Goal: Task Accomplishment & Management: Complete application form

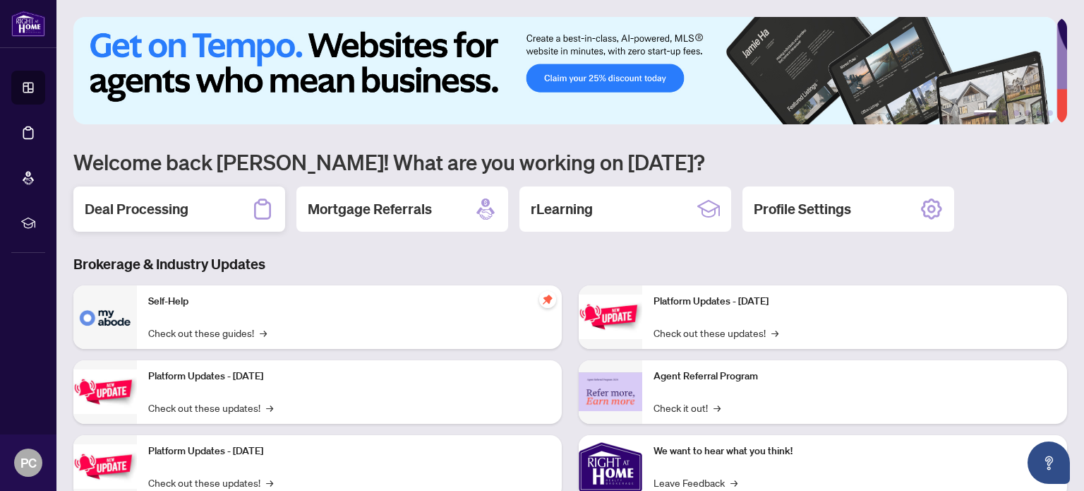
click at [164, 213] on h2 "Deal Processing" at bounding box center [137, 209] width 104 height 20
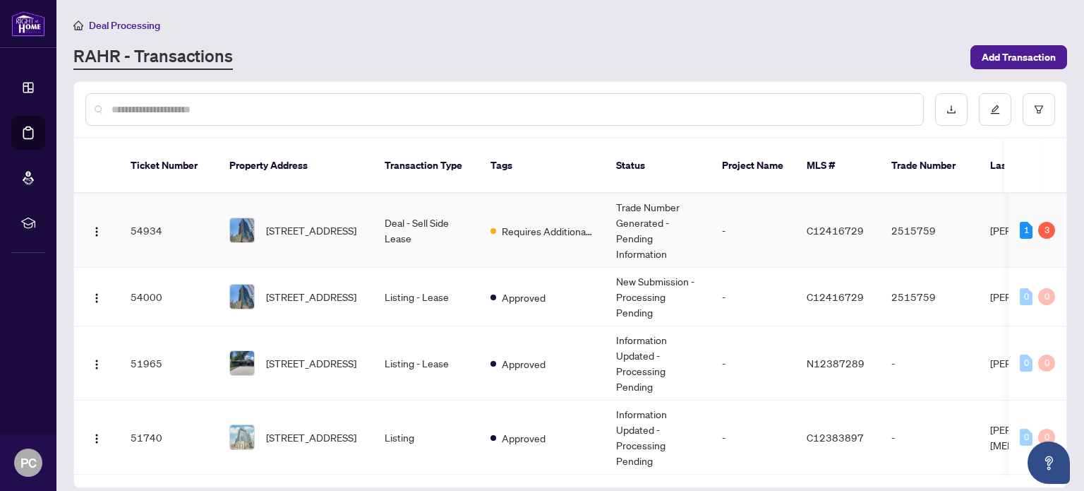
click at [859, 224] on span "C12416729" at bounding box center [835, 230] width 57 height 13
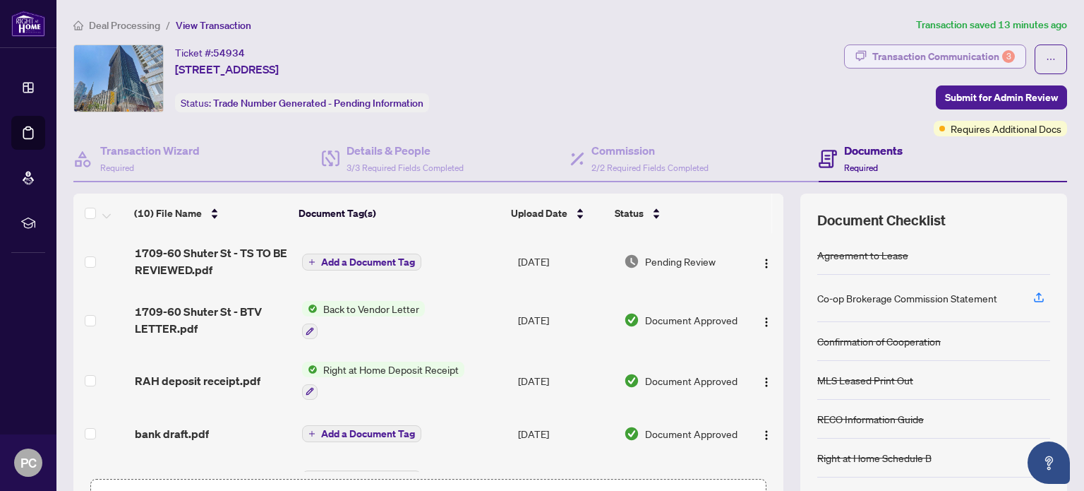
click at [974, 57] on div "Transaction Communication 3" at bounding box center [944, 56] width 143 height 23
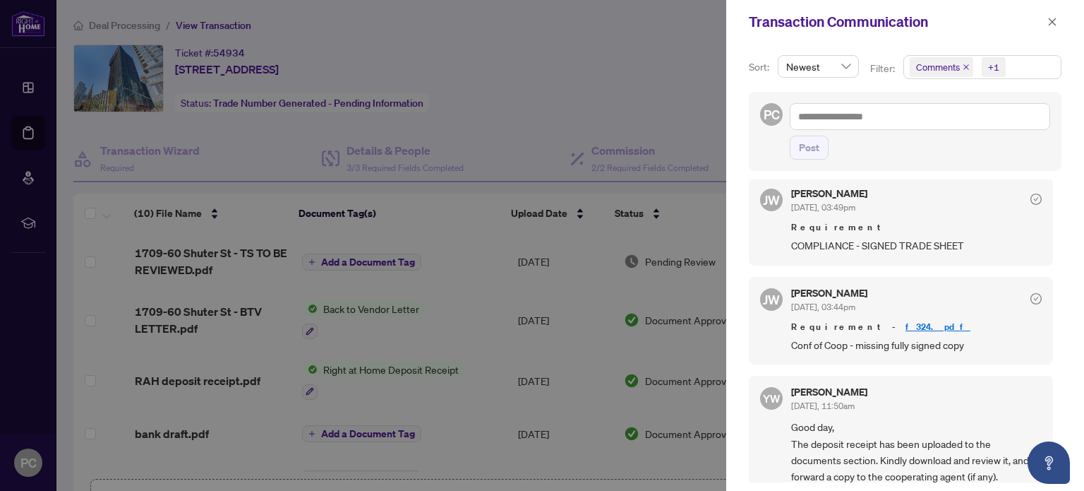
scroll to position [494, 0]
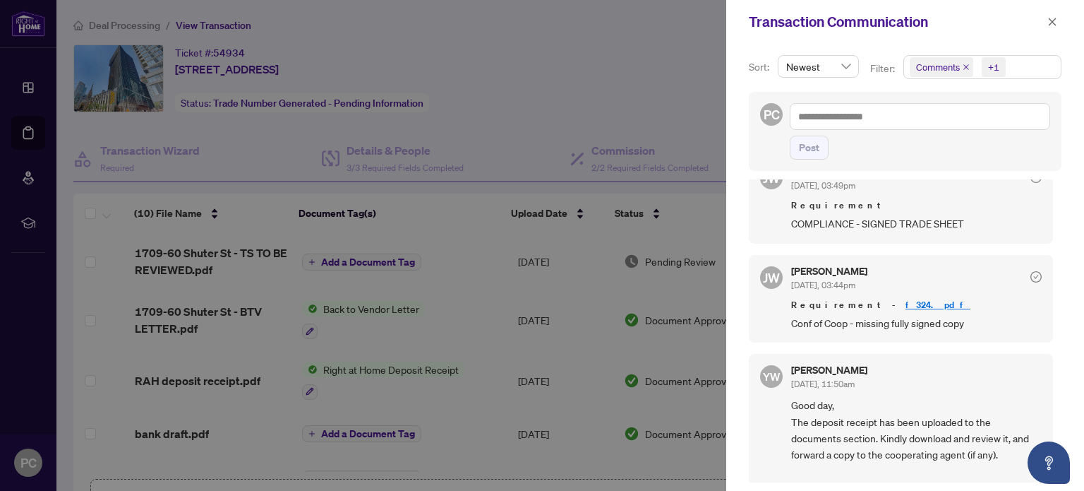
click at [906, 304] on link "f324.pdf" at bounding box center [938, 305] width 65 height 12
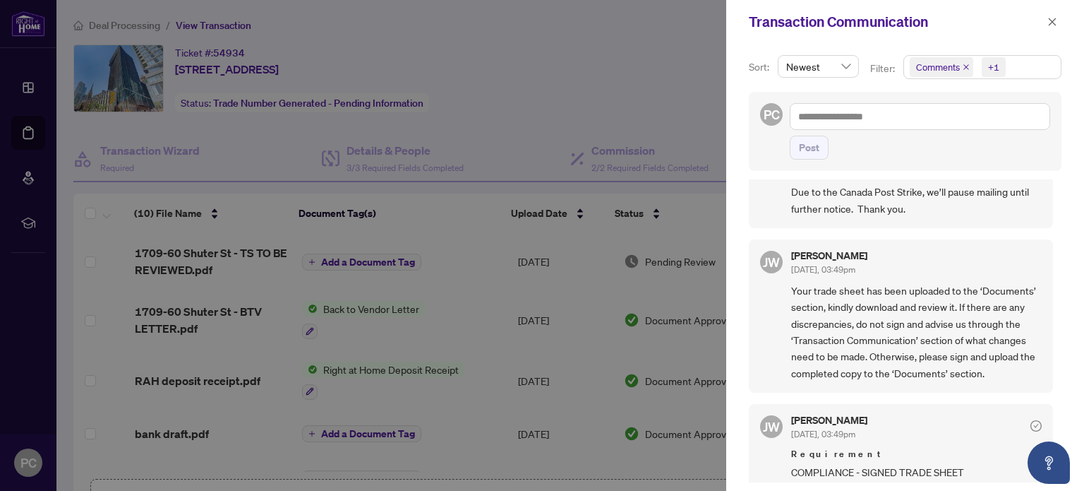
scroll to position [212, 0]
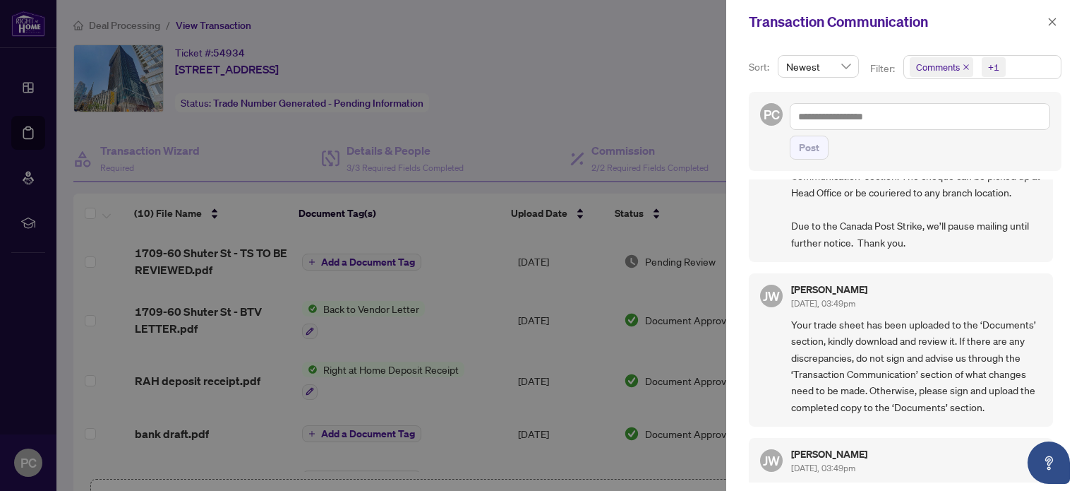
click at [593, 90] on div at bounding box center [542, 245] width 1084 height 491
click at [1052, 18] on icon "close" at bounding box center [1053, 22] width 10 height 10
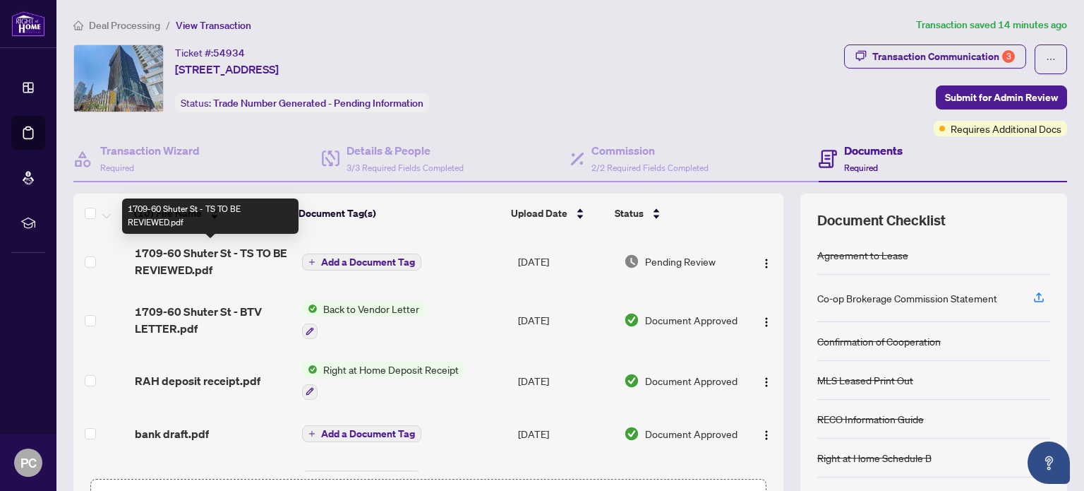
click at [260, 253] on span "1709-60 Shuter St - TS TO BE REVIEWED.pdf" at bounding box center [212, 261] width 155 height 34
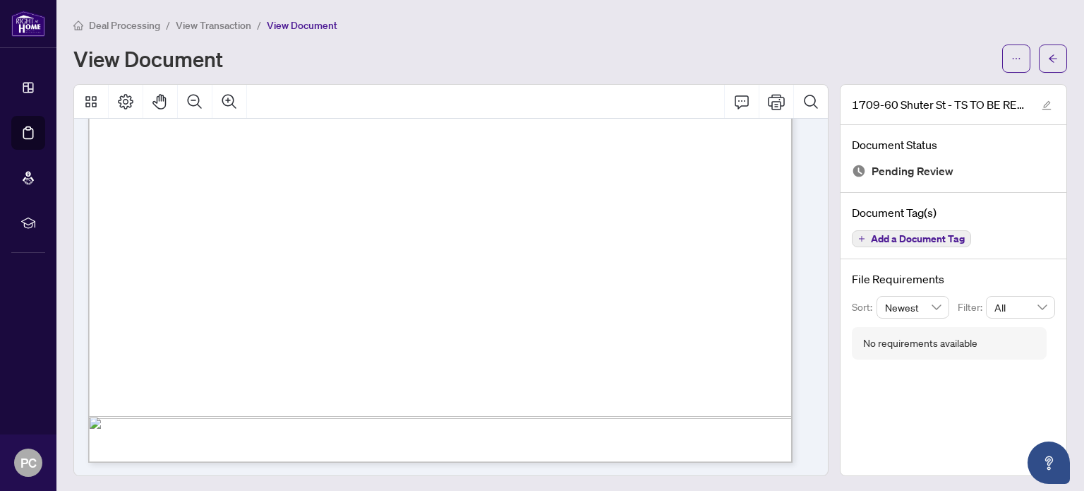
scroll to position [582, 0]
click at [768, 99] on icon "Print" at bounding box center [776, 101] width 17 height 17
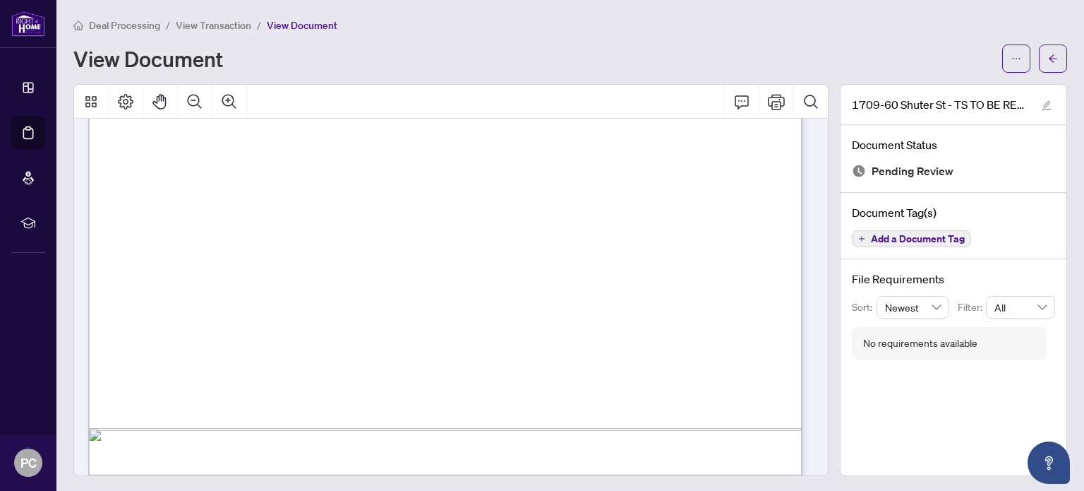
scroll to position [583, 0]
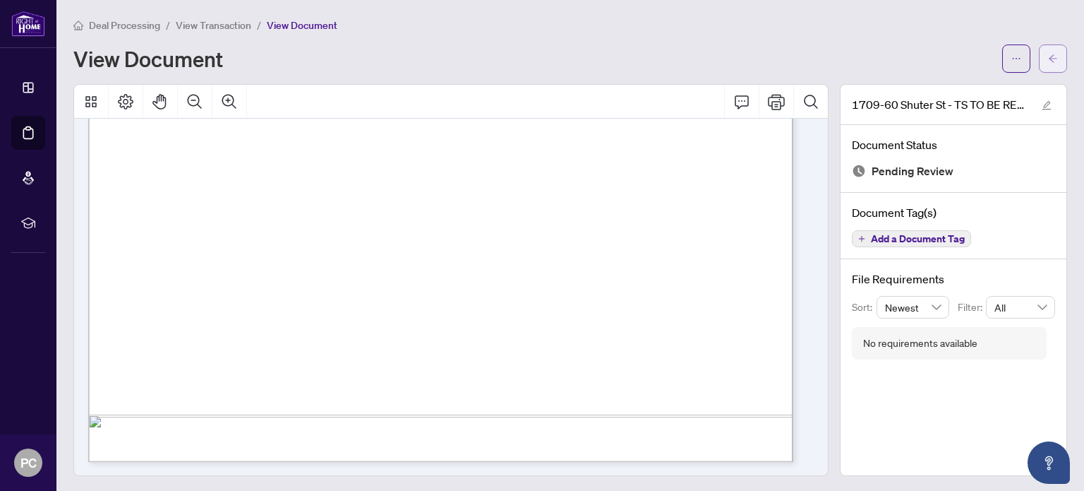
click at [1048, 59] on icon "arrow-left" at bounding box center [1053, 59] width 10 height 10
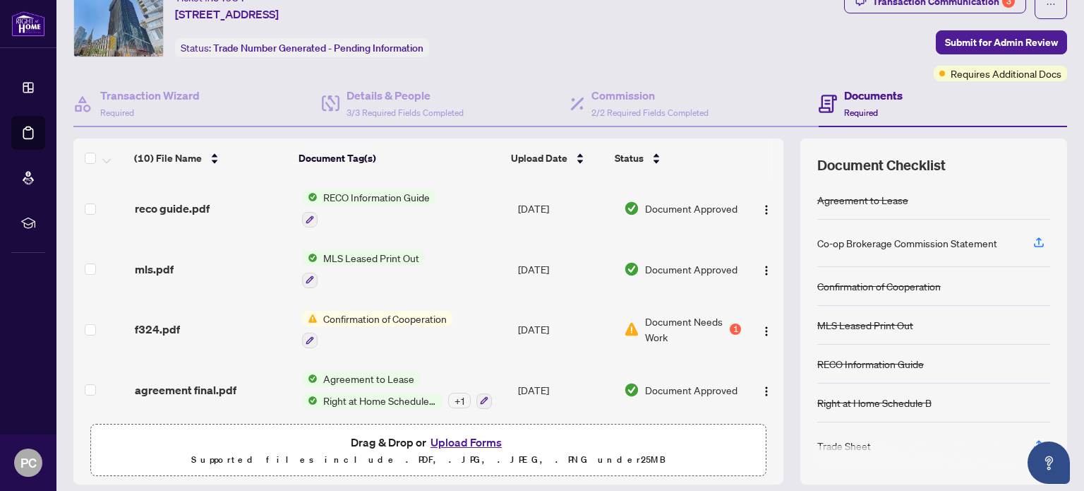
scroll to position [99, 0]
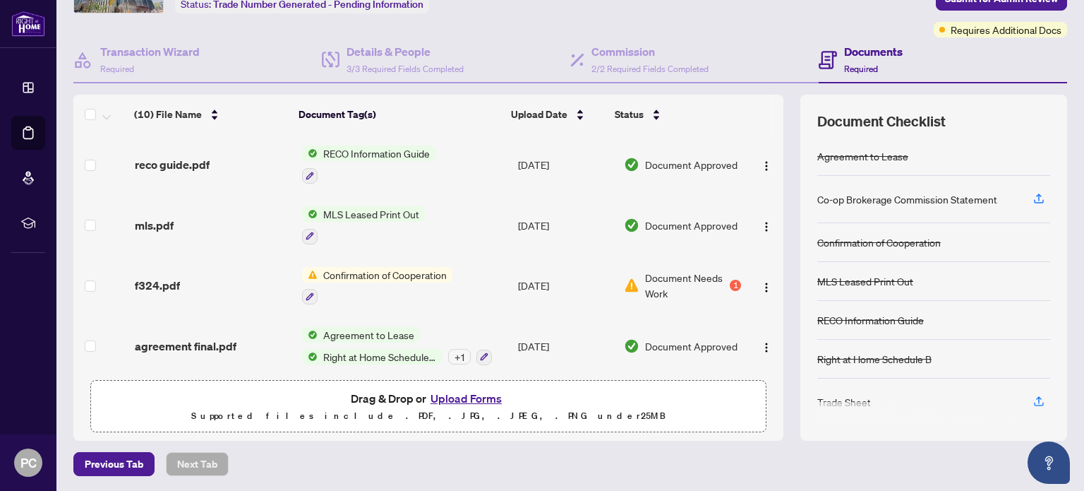
click at [449, 395] on button "Upload Forms" at bounding box center [466, 398] width 80 height 18
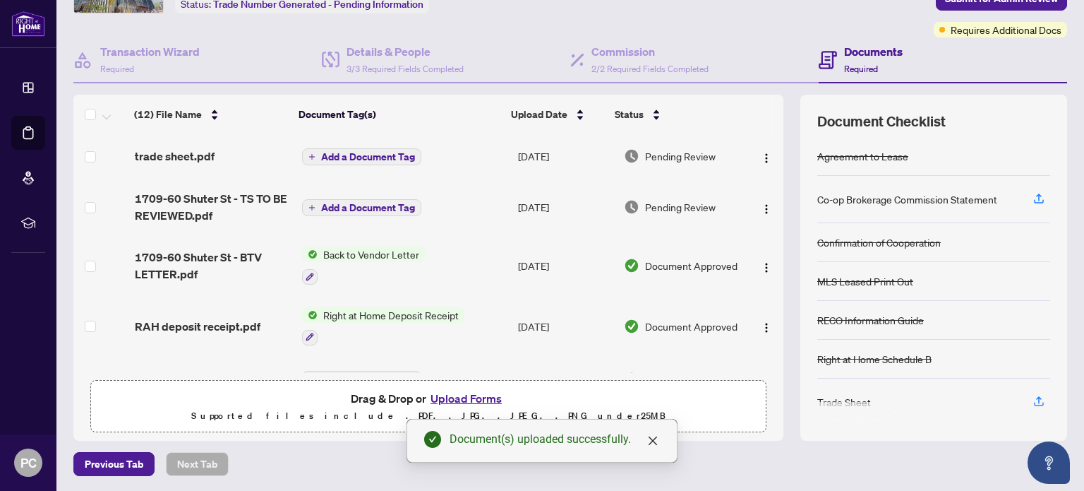
scroll to position [0, 0]
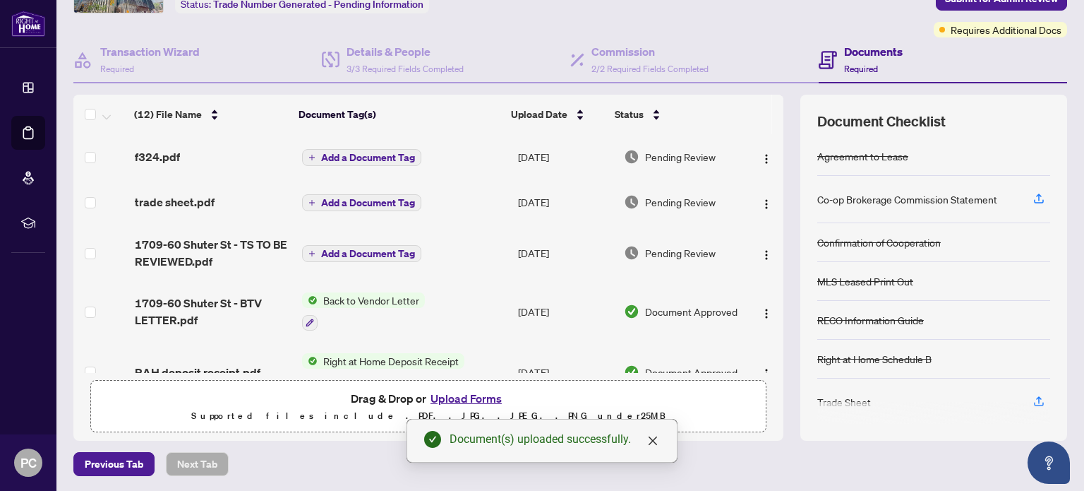
click at [748, 457] on div "Previous Tab Next Tab" at bounding box center [570, 464] width 994 height 24
click at [653, 441] on icon "close" at bounding box center [653, 440] width 8 height 8
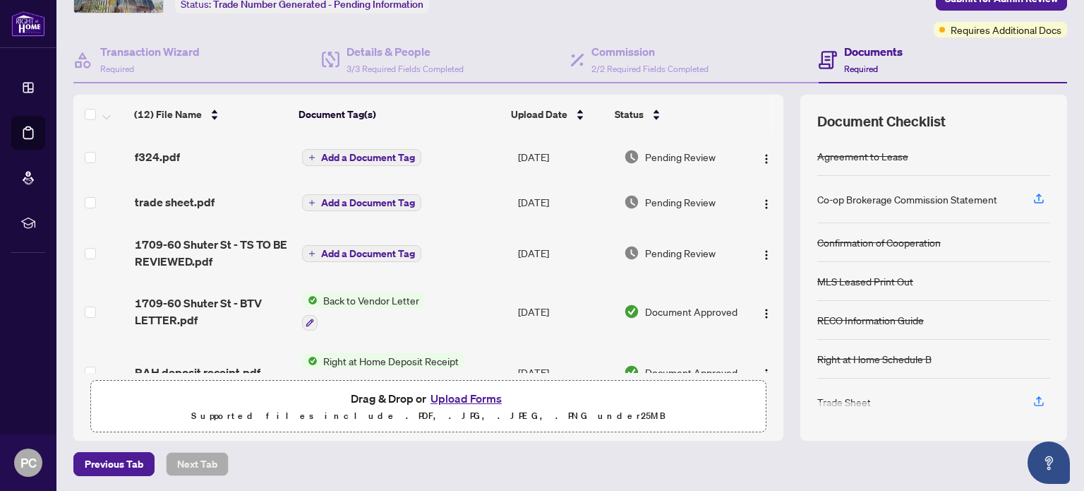
click at [378, 297] on span "Back to Vendor Letter" at bounding box center [371, 300] width 107 height 16
click at [215, 304] on span "1709-60 Shuter St - BTV LETTER.pdf" at bounding box center [212, 311] width 155 height 34
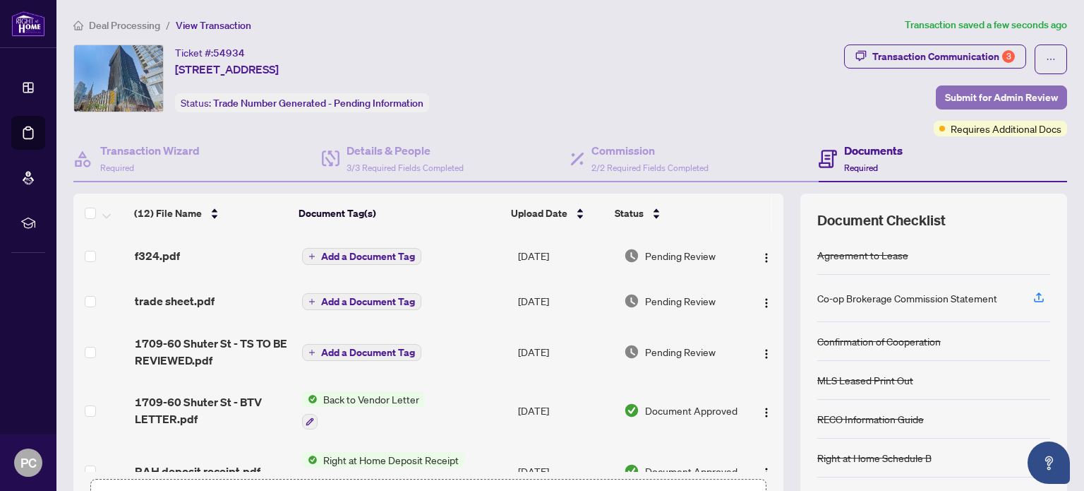
click at [1002, 100] on span "Submit for Admin Review" at bounding box center [1001, 97] width 113 height 23
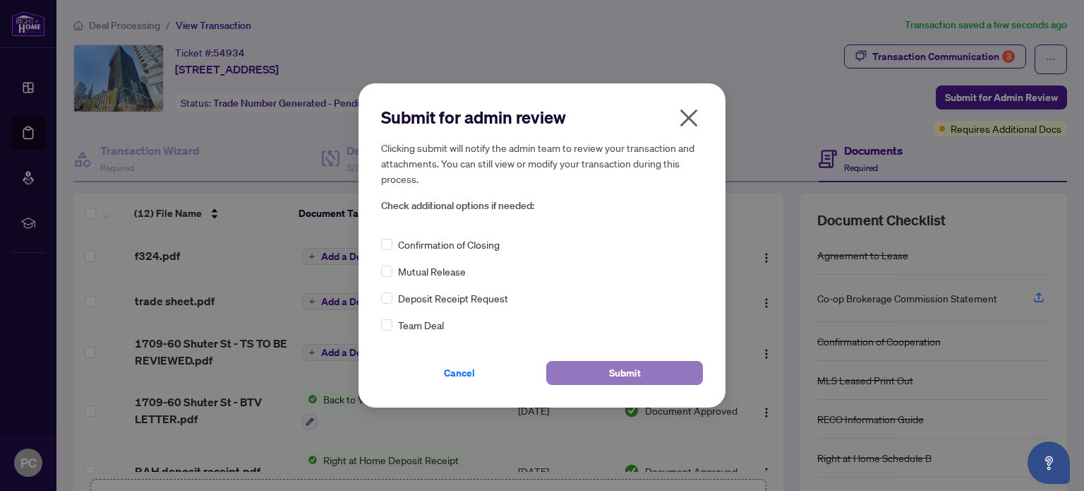
click at [614, 376] on span "Submit" at bounding box center [625, 372] width 32 height 23
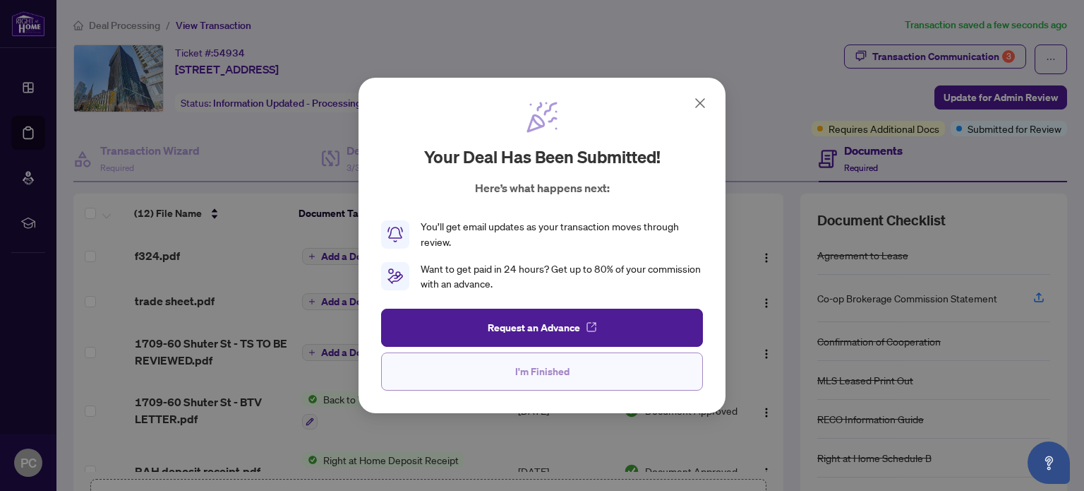
click at [582, 376] on button "I'm Finished" at bounding box center [542, 371] width 322 height 38
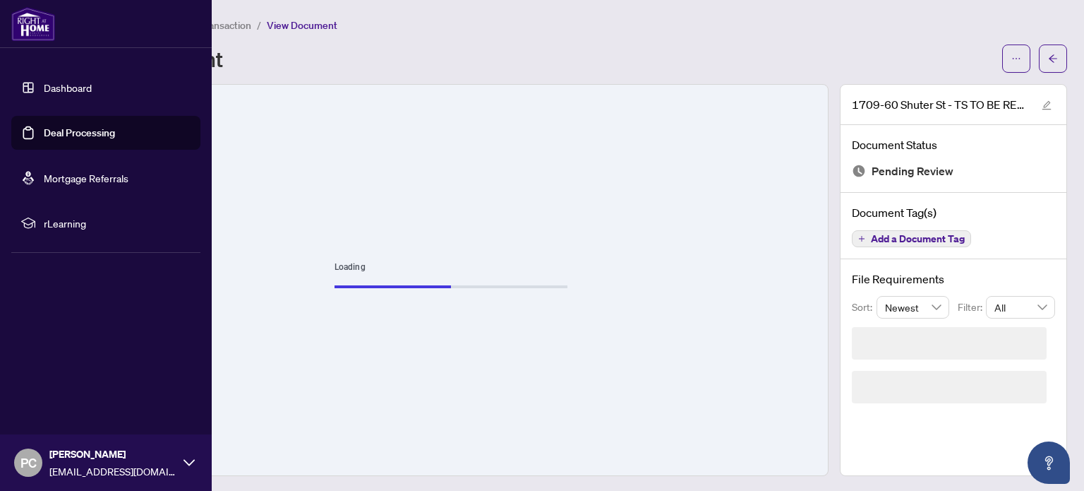
click at [88, 137] on link "Deal Processing" at bounding box center [79, 132] width 71 height 13
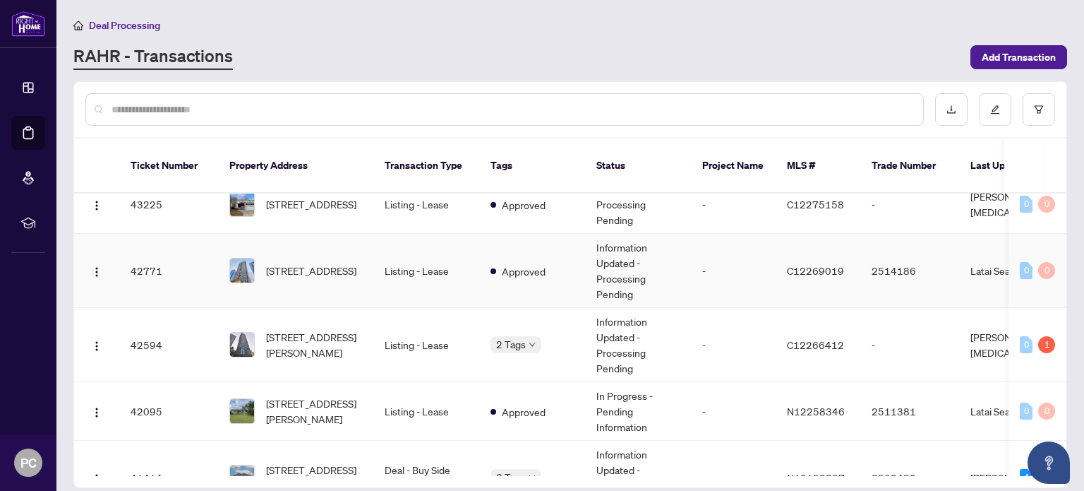
scroll to position [847, 0]
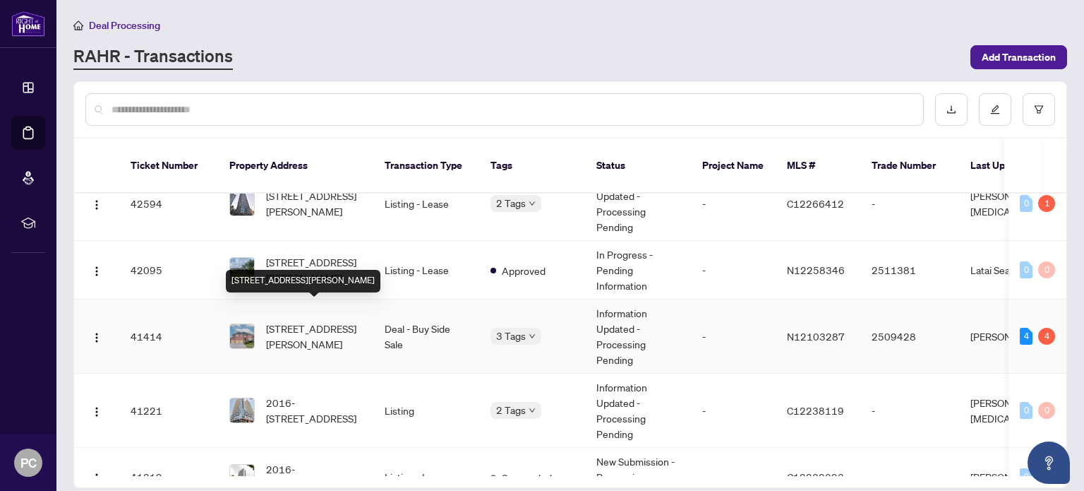
click at [329, 321] on span "[STREET_ADDRESS][PERSON_NAME]" at bounding box center [314, 336] width 96 height 31
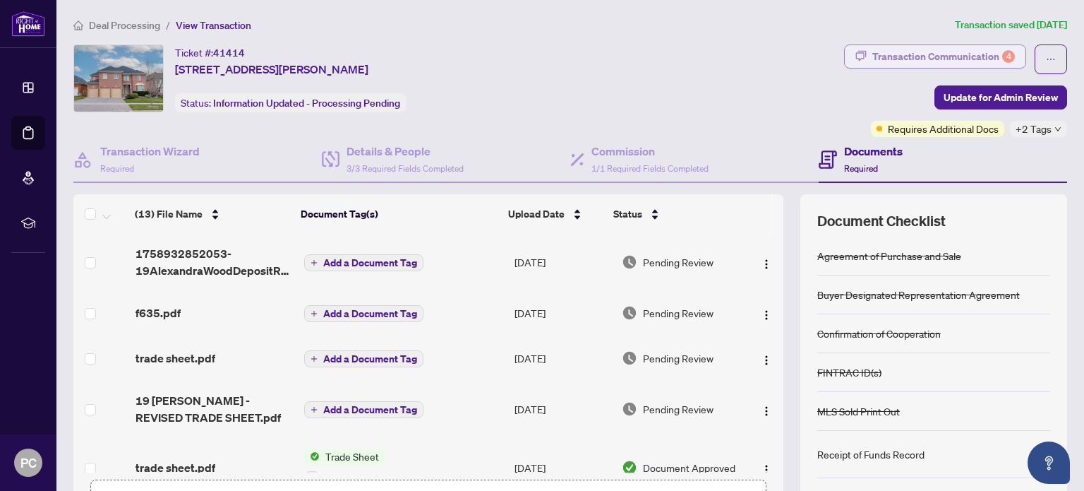
click at [972, 56] on div "Transaction Communication 4" at bounding box center [944, 56] width 143 height 23
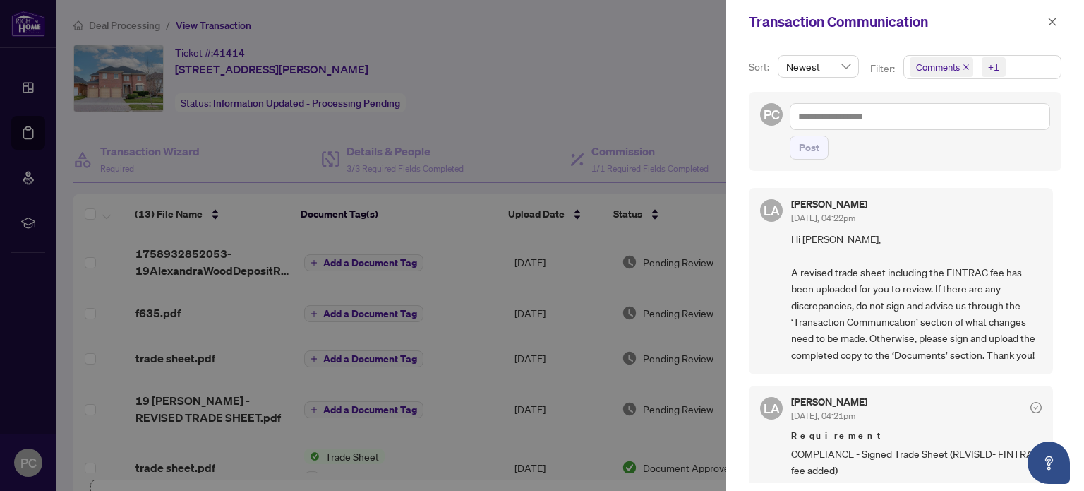
click at [565, 80] on div at bounding box center [542, 245] width 1084 height 491
click at [1055, 22] on icon "close" at bounding box center [1053, 22] width 10 height 10
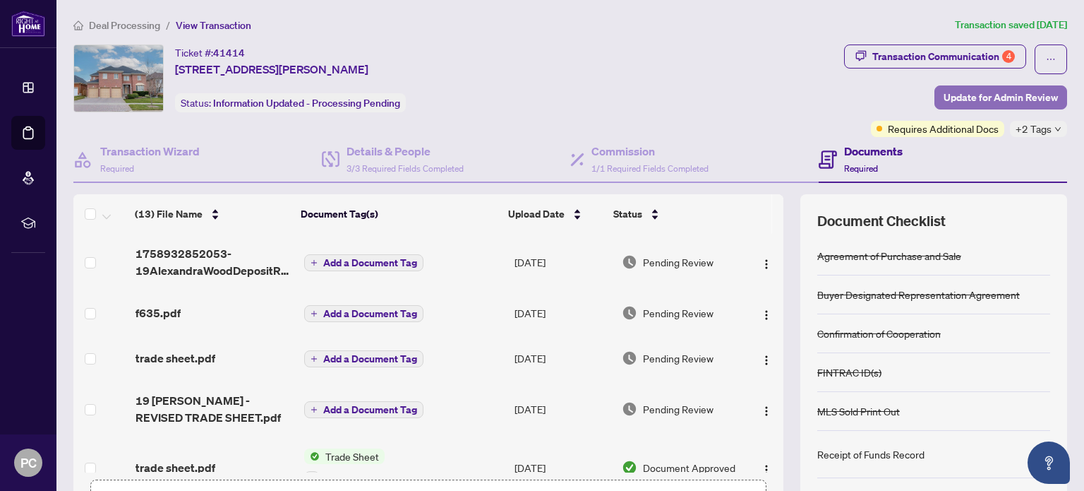
click at [1039, 104] on span "Update for Admin Review" at bounding box center [1001, 97] width 114 height 23
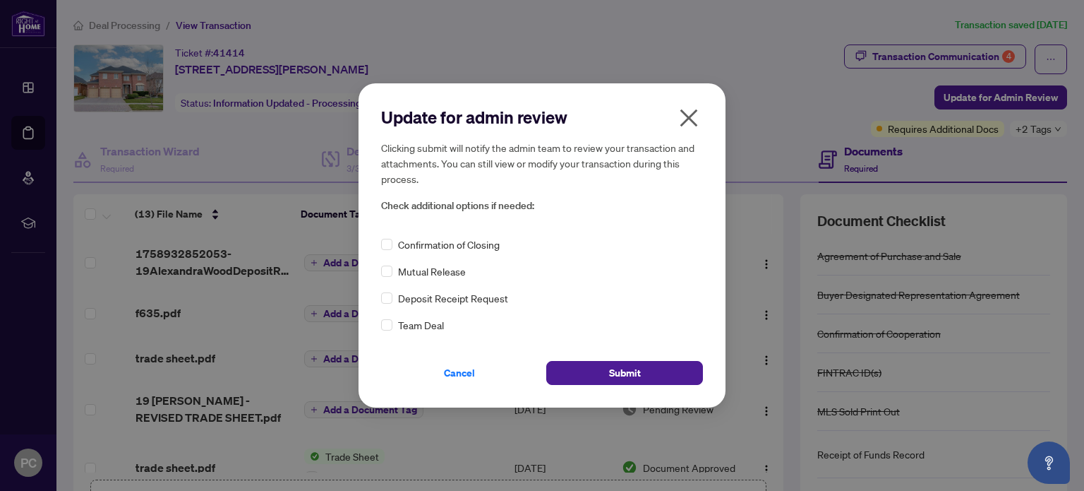
click at [692, 118] on icon "close" at bounding box center [689, 118] width 23 height 23
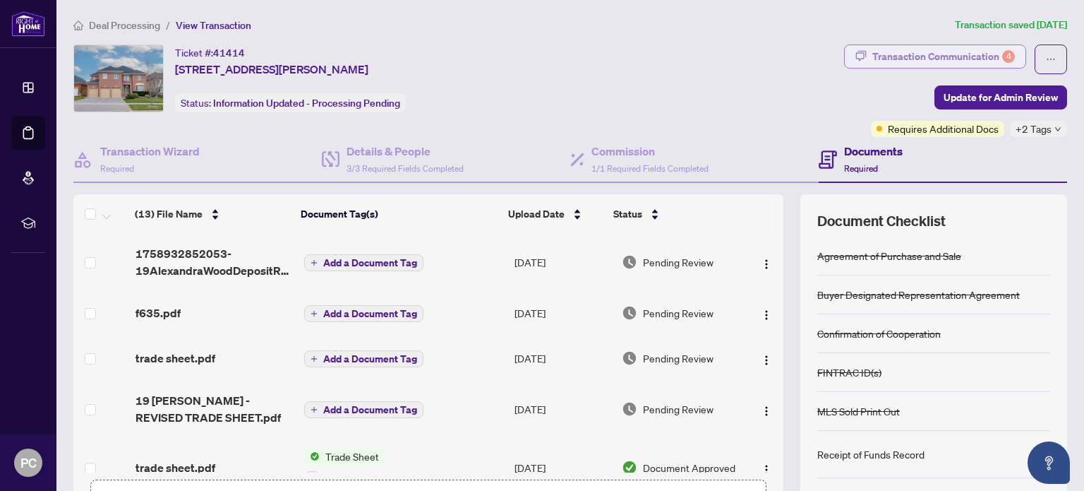
click at [945, 56] on div "Transaction Communication 4" at bounding box center [944, 56] width 143 height 23
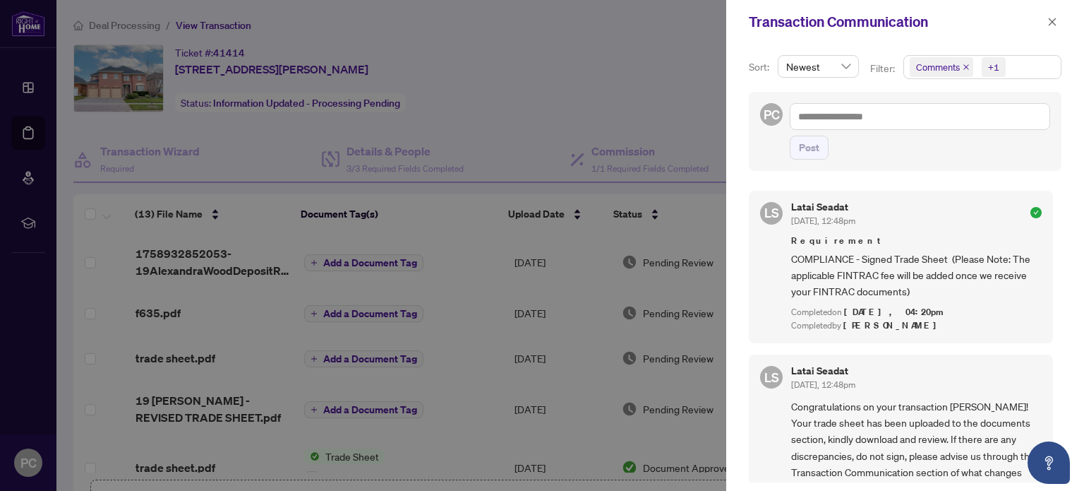
scroll to position [777, 0]
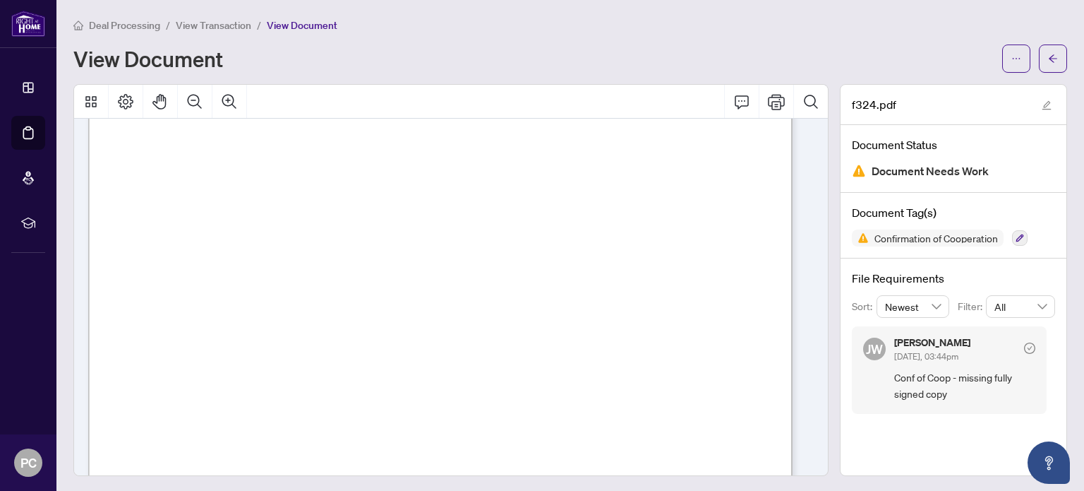
scroll to position [1164, 0]
